Goal: Task Accomplishment & Management: Use online tool/utility

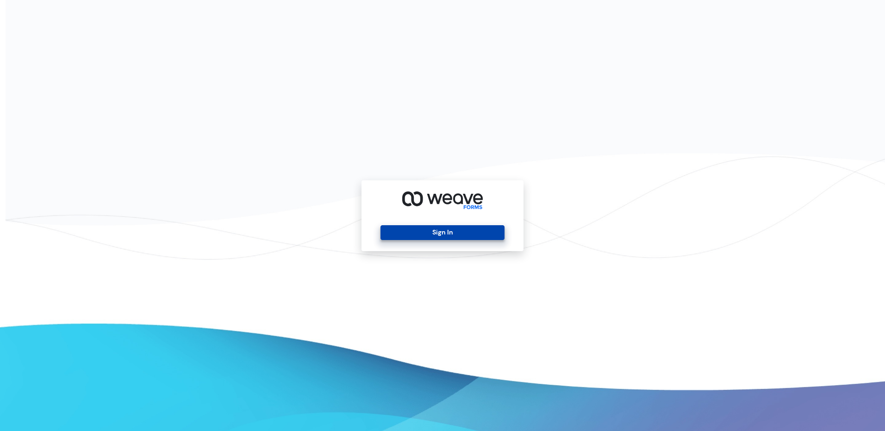
click at [442, 231] on button "Sign In" at bounding box center [442, 232] width 124 height 15
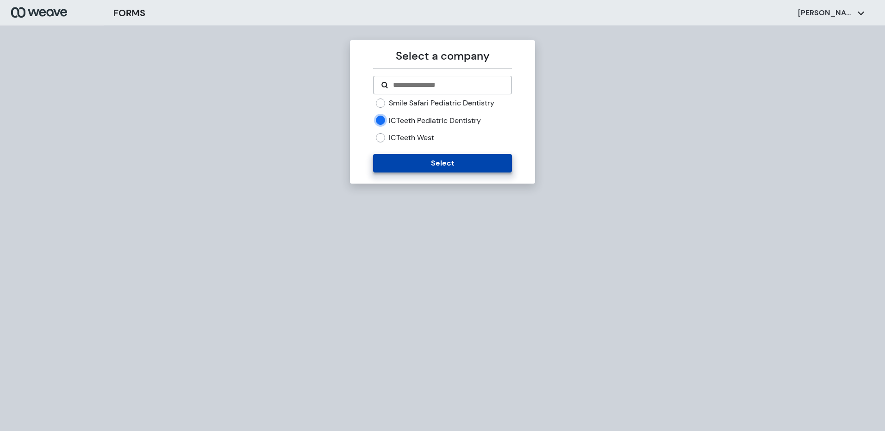
click at [392, 159] on button "Select" at bounding box center [442, 163] width 138 height 19
